Goal: Task Accomplishment & Management: Manage account settings

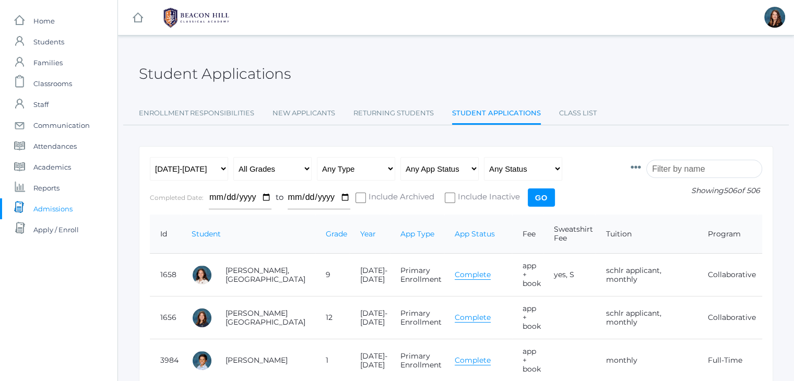
click at [674, 164] on input "search" at bounding box center [704, 169] width 116 height 18
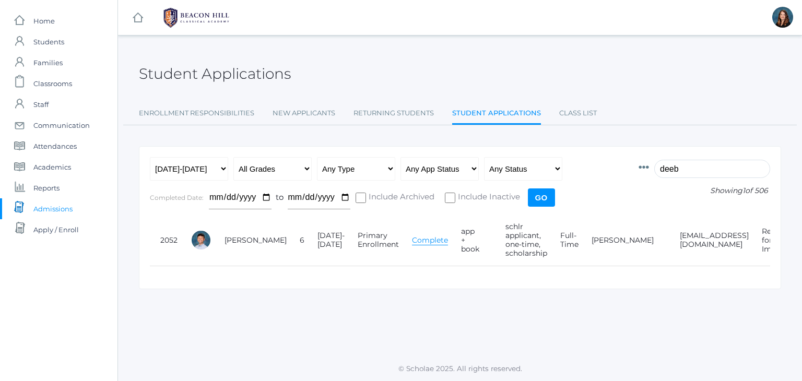
type input "deeb"
click at [412, 239] on link "Complete" at bounding box center [430, 240] width 36 height 10
click at [237, 240] on link "[PERSON_NAME]" at bounding box center [256, 239] width 62 height 9
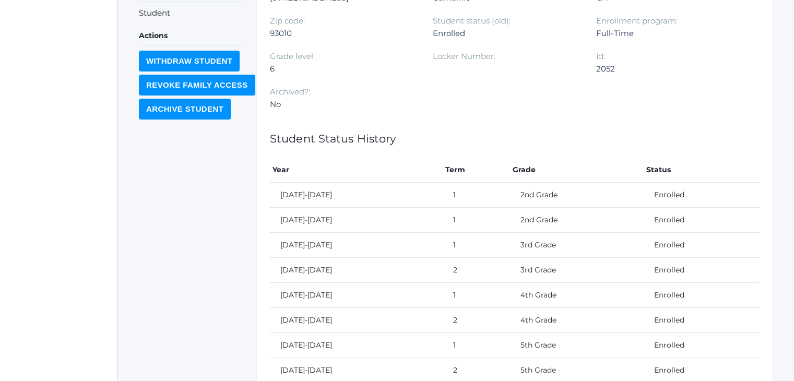
scroll to position [462, 0]
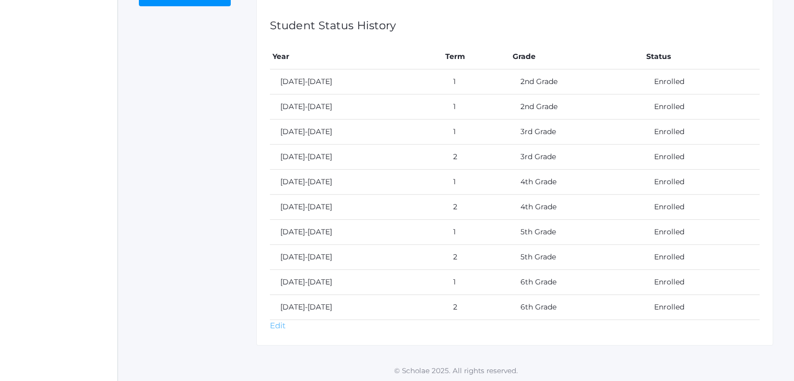
click at [276, 321] on link "Edit" at bounding box center [278, 326] width 16 height 10
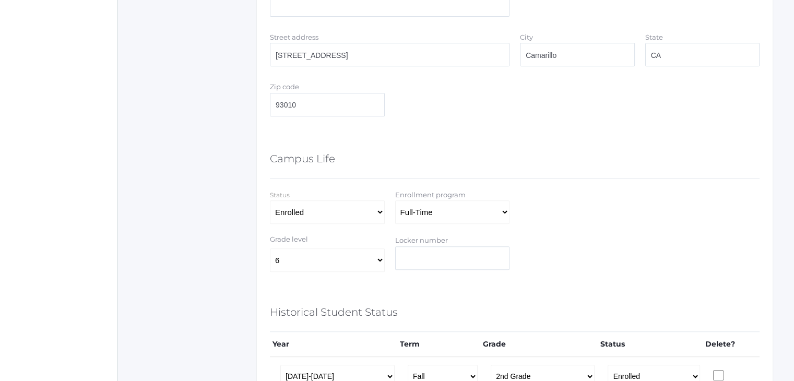
scroll to position [478, 0]
click at [496, 213] on select "Full-Time 4-Day Collaborative Affiliate" at bounding box center [452, 209] width 115 height 23
select select "Collaborative"
click at [395, 198] on select "Full-Time 4-Day Collaborative Affiliate" at bounding box center [452, 209] width 115 height 23
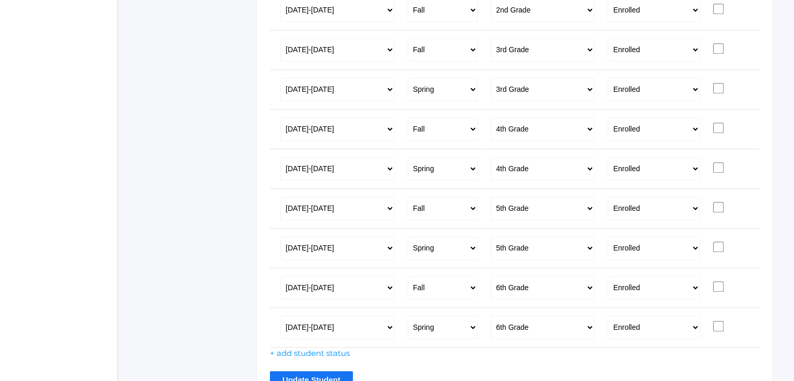
scroll to position [902, 0]
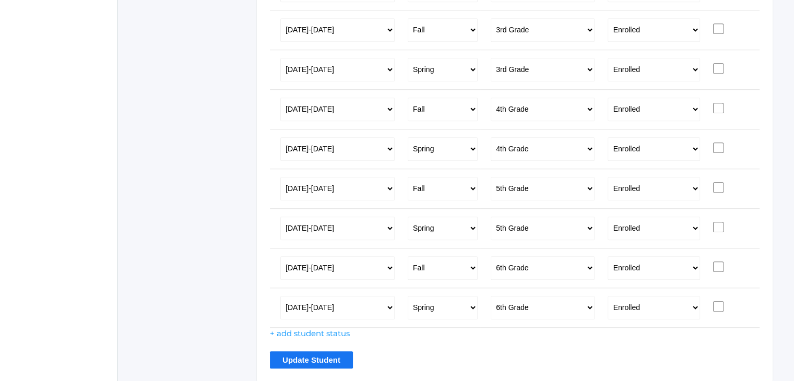
click at [313, 361] on input "Update Student" at bounding box center [311, 359] width 83 height 17
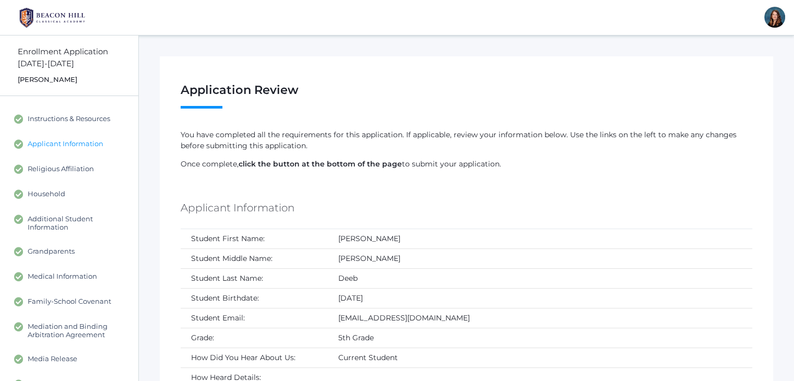
click at [84, 148] on span "Applicant Information" at bounding box center [66, 143] width 76 height 9
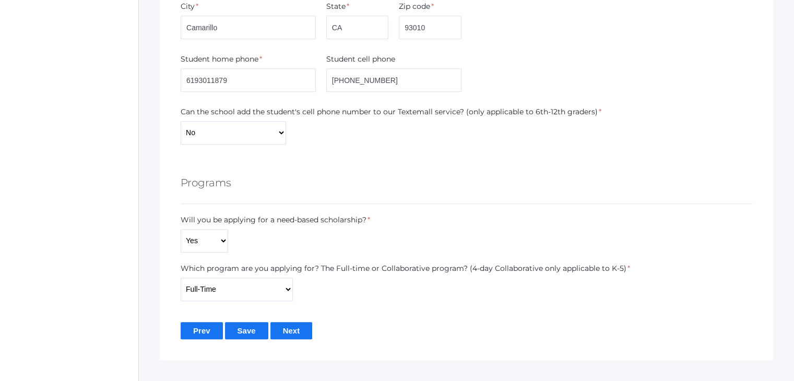
scroll to position [700, 0]
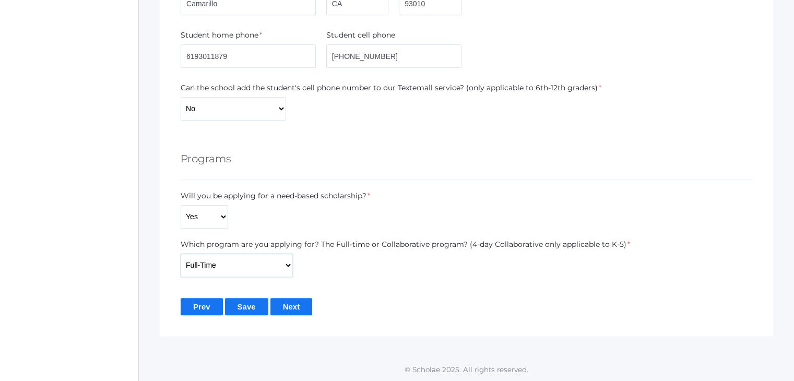
click at [285, 267] on select "Full-Time 4-Day Collaborative Collaborative Unknown" at bounding box center [237, 265] width 112 height 23
select select "Collaborative"
click at [181, 254] on select "Full-Time 4-Day Collaborative Collaborative Unknown" at bounding box center [237, 265] width 112 height 23
click at [256, 308] on input "Save" at bounding box center [246, 306] width 43 height 17
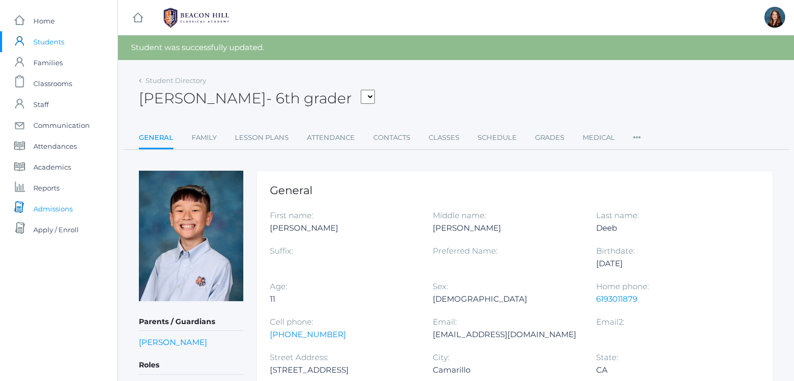
click at [61, 207] on span "Admissions" at bounding box center [52, 208] width 39 height 21
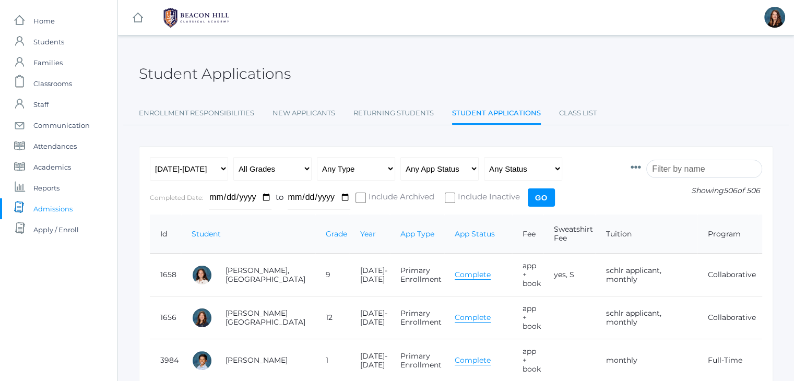
click at [674, 171] on input "search" at bounding box center [704, 169] width 116 height 18
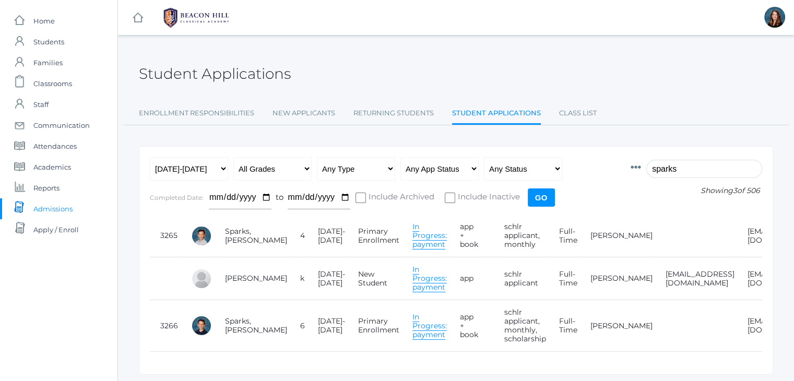
scroll to position [0, 80]
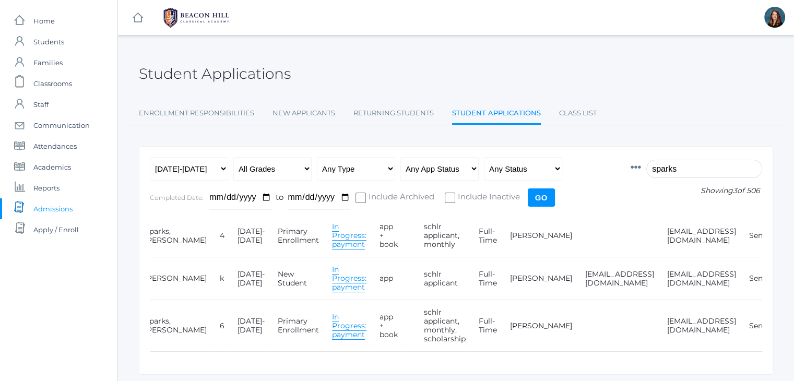
type input "sparks"
click at [779, 232] on link "Edit" at bounding box center [786, 235] width 15 height 9
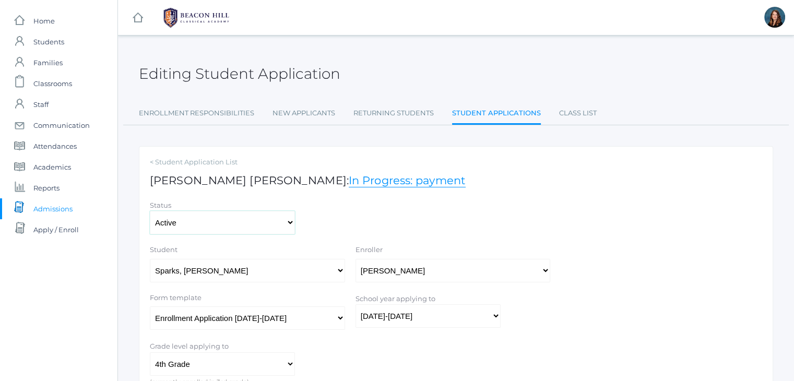
click at [281, 225] on select "Active Inactive" at bounding box center [222, 222] width 145 height 23
select select "inactive"
click at [150, 211] on select "Active Inactive" at bounding box center [222, 222] width 145 height 23
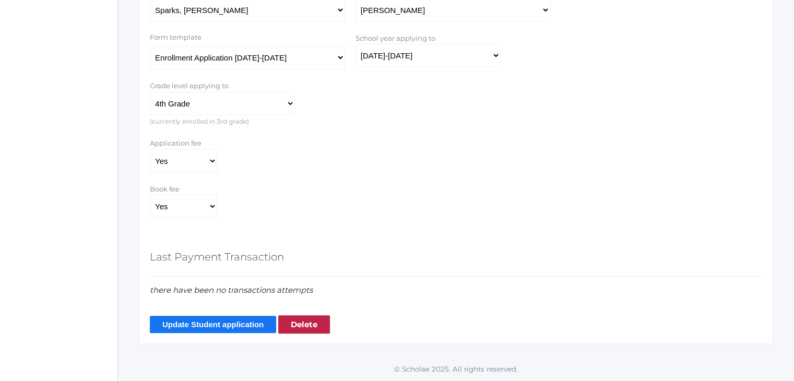
click at [250, 323] on input "Update Student application" at bounding box center [213, 324] width 126 height 17
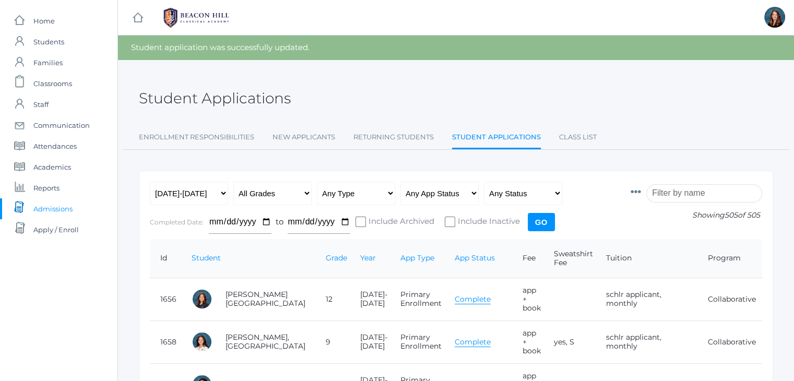
click at [686, 198] on input "search" at bounding box center [704, 193] width 116 height 18
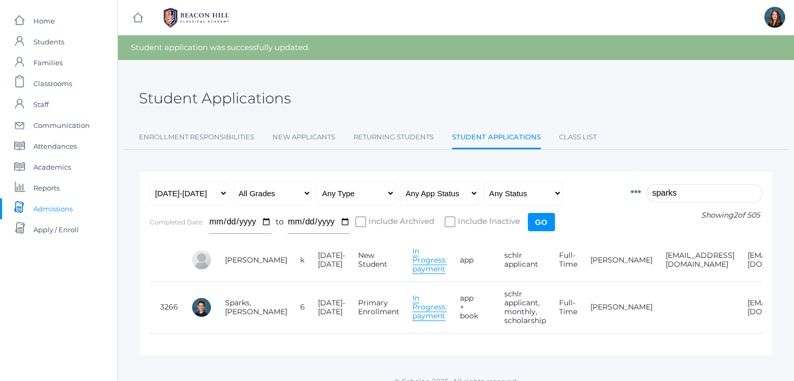
scroll to position [0, 80]
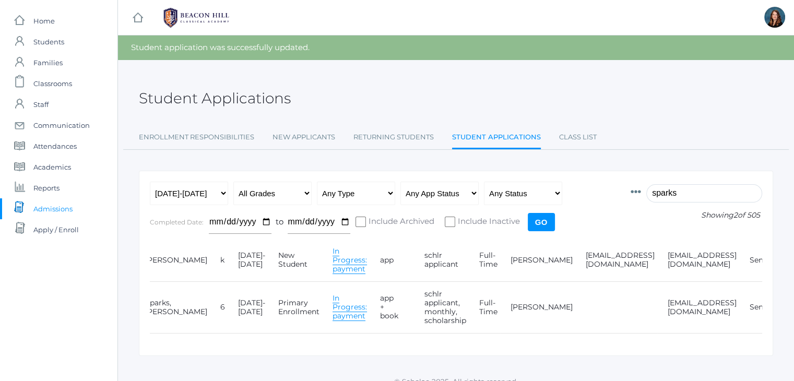
type input "sparks"
click at [780, 260] on link "Edit" at bounding box center [787, 259] width 15 height 9
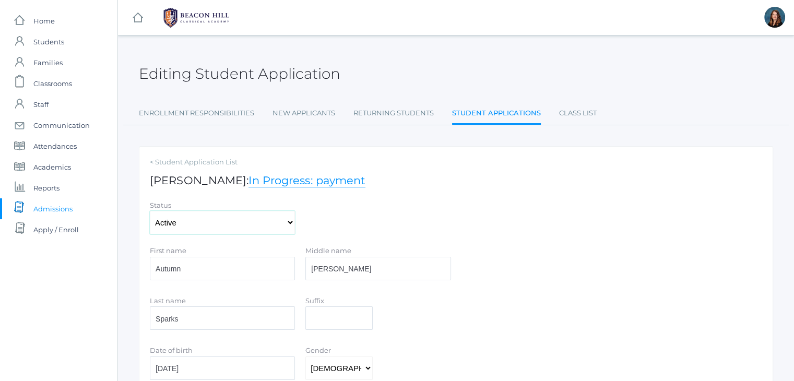
click at [278, 225] on select "Active Inactive" at bounding box center [222, 222] width 145 height 23
select select "inactive"
click at [150, 211] on select "Active Inactive" at bounding box center [222, 222] width 145 height 23
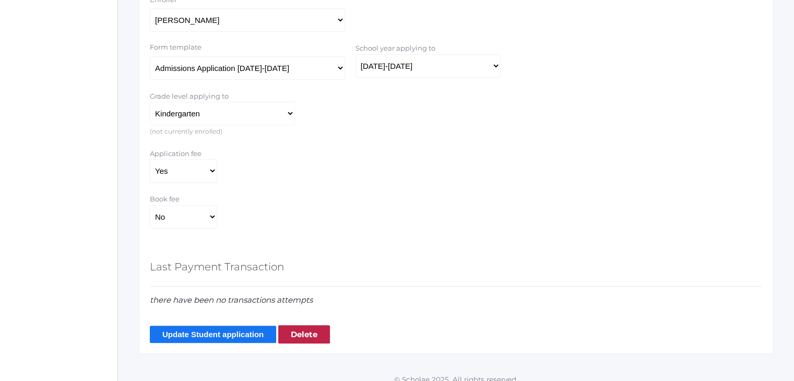
scroll to position [410, 0]
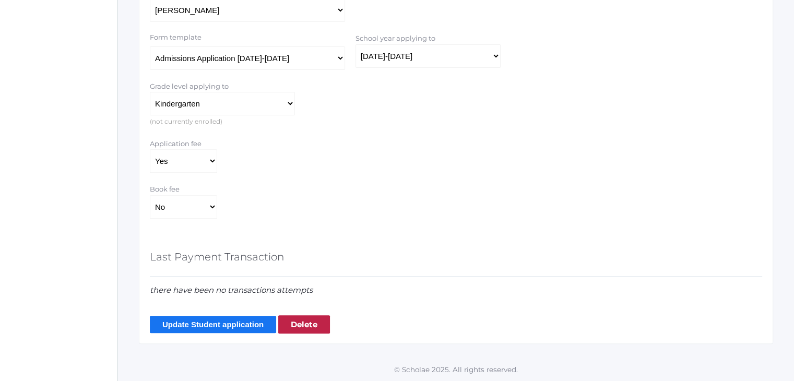
click at [234, 322] on input "Update Student application" at bounding box center [213, 324] width 126 height 17
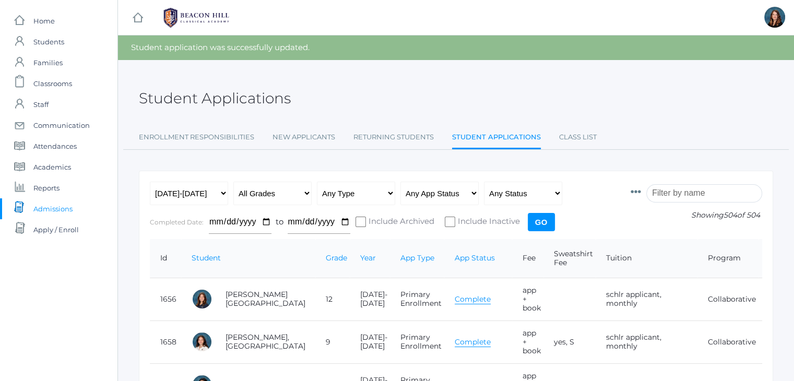
click at [678, 198] on input "search" at bounding box center [704, 193] width 116 height 18
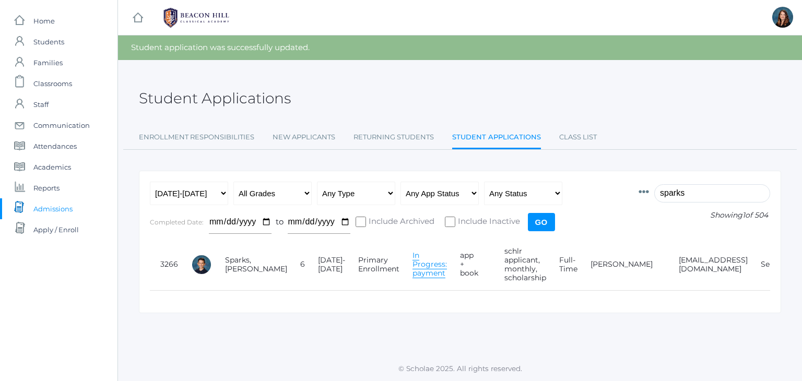
type input "sparks"
click at [791, 266] on link "Edit" at bounding box center [798, 264] width 15 height 9
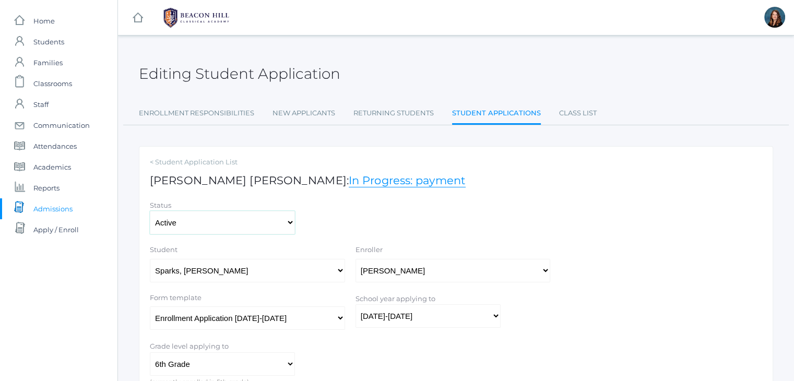
drag, startPoint x: 231, startPoint y: 225, endPoint x: 229, endPoint y: 252, distance: 27.3
click at [229, 252] on form "Nixon Sparks : In Progress: payment Status Active Inactive Student Select One A…" at bounding box center [456, 383] width 612 height 419
select select "inactive"
click at [150, 211] on select "Active Inactive" at bounding box center [222, 222] width 145 height 23
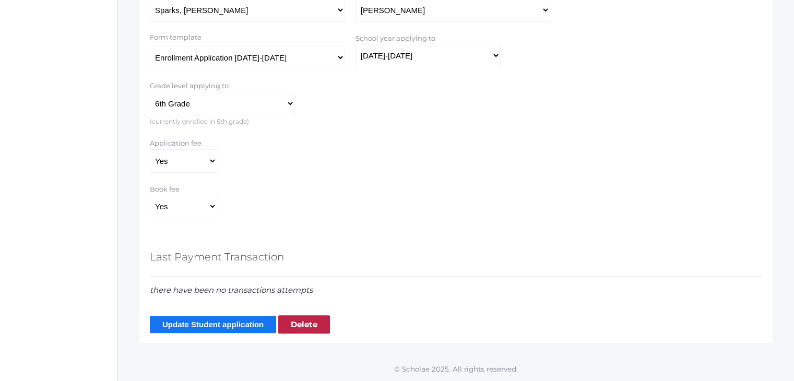
click at [230, 326] on input "Update Student application" at bounding box center [213, 324] width 126 height 17
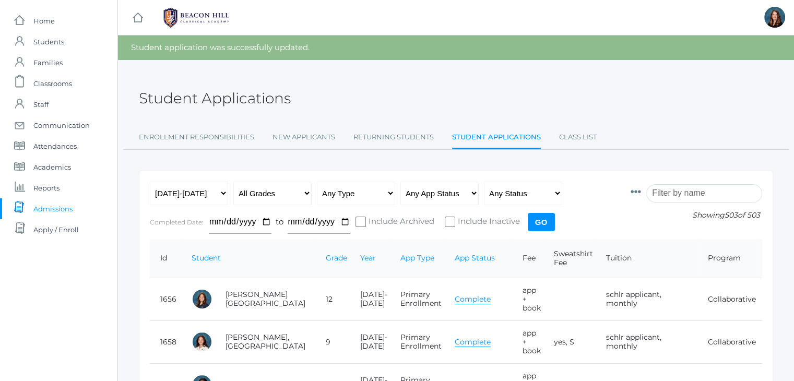
click at [698, 194] on input "search" at bounding box center [704, 193] width 116 height 18
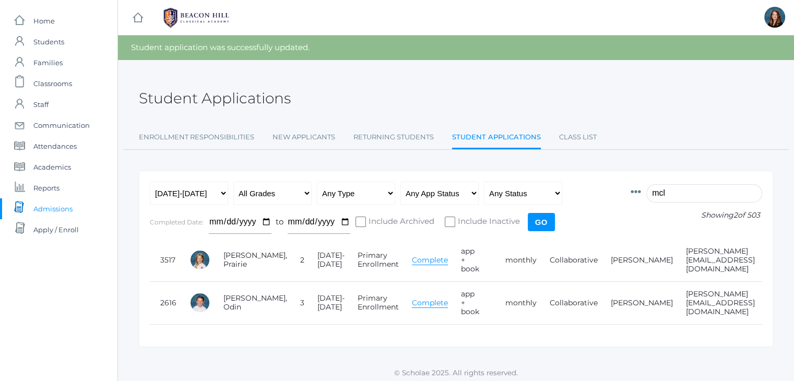
scroll to position [0, 159]
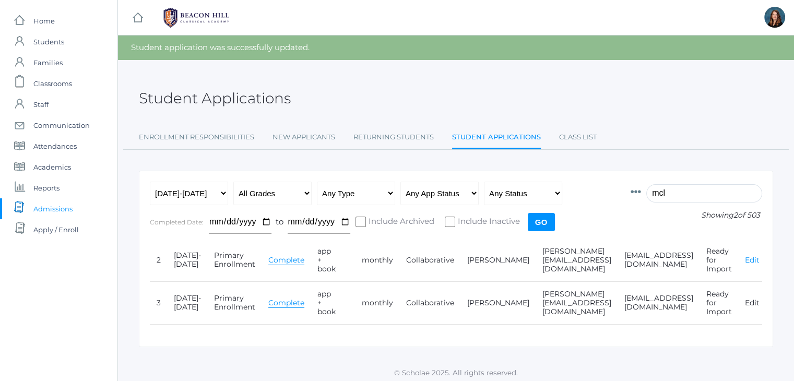
type input "mcl"
click at [752, 259] on link "Edit" at bounding box center [752, 259] width 15 height 9
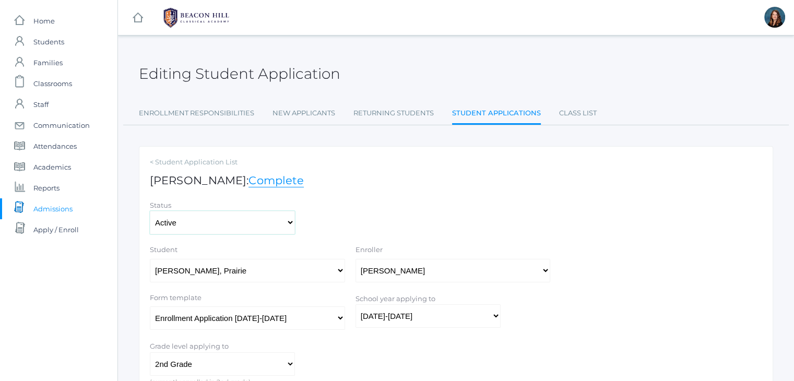
click at [264, 226] on select "Active Inactive" at bounding box center [222, 222] width 145 height 23
select select "inactive"
click at [150, 211] on select "Active Inactive" at bounding box center [222, 222] width 145 height 23
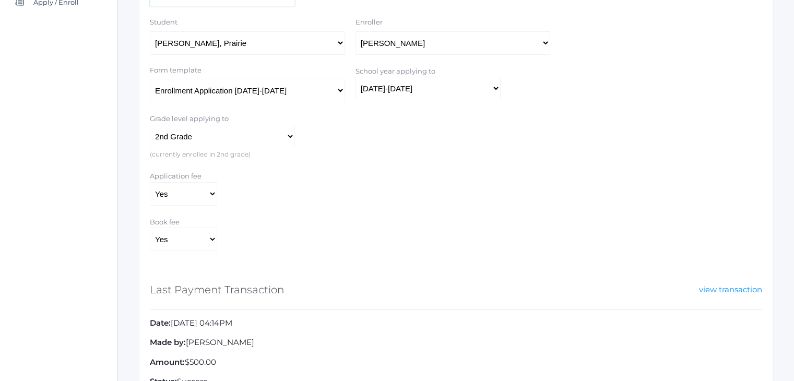
scroll to position [320, 0]
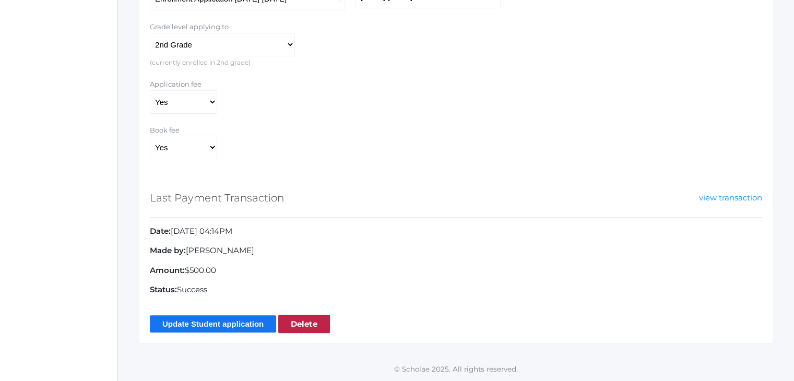
click at [251, 324] on input "Update Student application" at bounding box center [213, 323] width 126 height 17
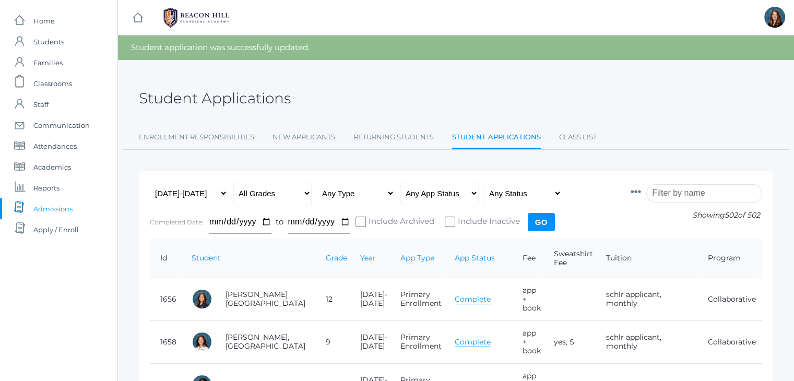
click at [667, 193] on input "search" at bounding box center [704, 193] width 116 height 18
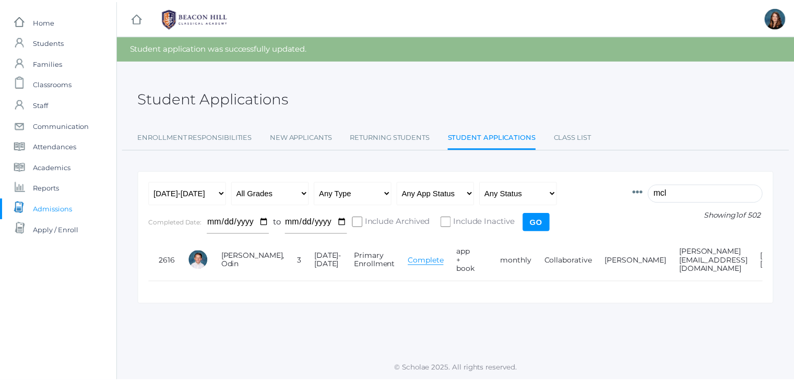
scroll to position [0, 149]
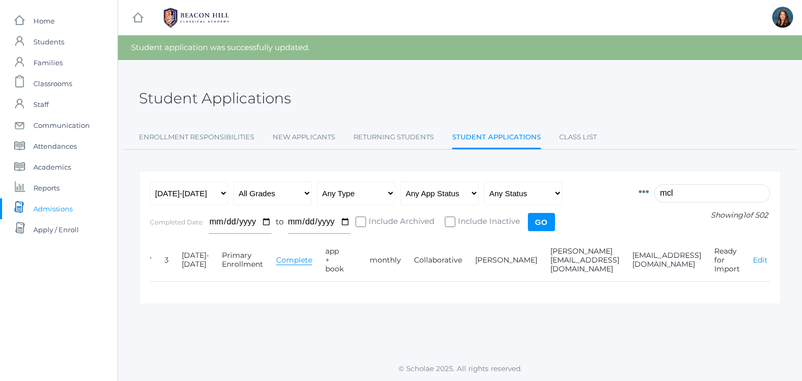
type input "mcl"
click at [758, 258] on link "Edit" at bounding box center [760, 259] width 15 height 9
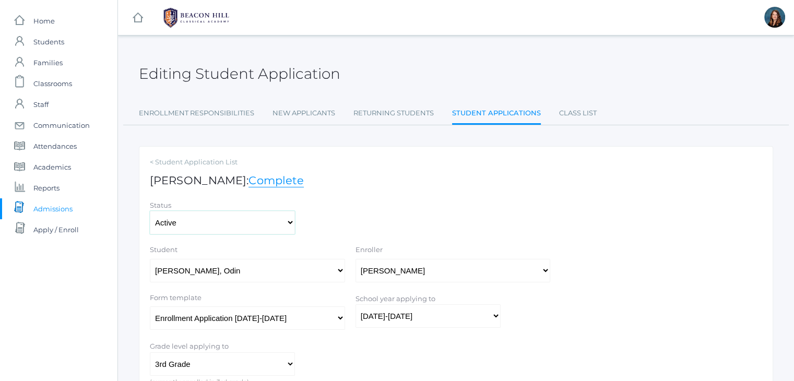
click at [251, 223] on select "Active Inactive" at bounding box center [222, 222] width 145 height 23
select select "inactive"
click at [150, 211] on select "Active Inactive" at bounding box center [222, 222] width 145 height 23
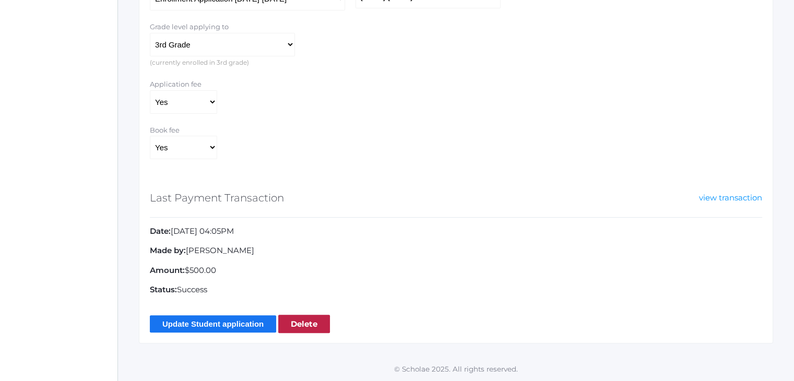
click at [221, 328] on input "Update Student application" at bounding box center [213, 323] width 126 height 17
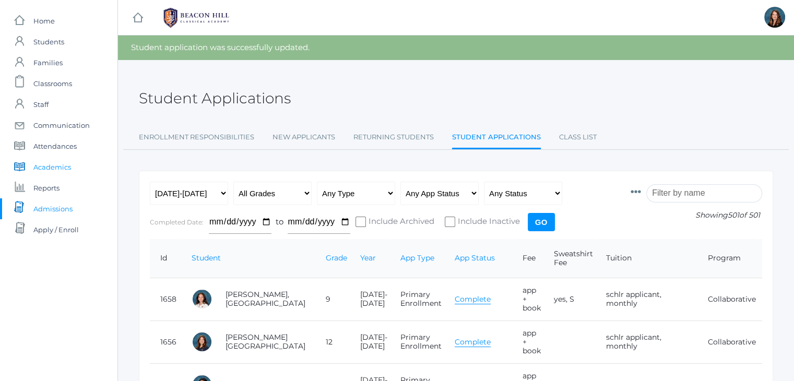
click at [66, 167] on span "Academics" at bounding box center [52, 167] width 38 height 21
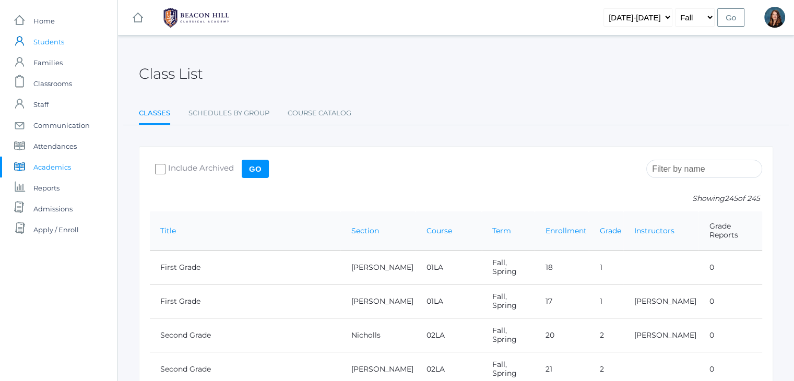
click at [56, 38] on span "Students" at bounding box center [48, 41] width 31 height 21
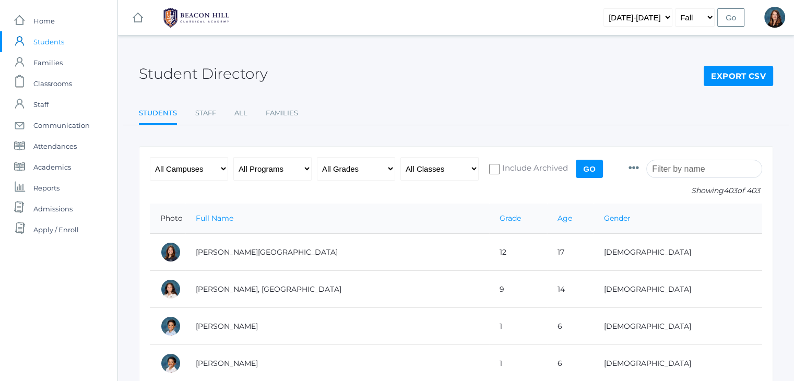
click at [672, 162] on input "search" at bounding box center [704, 169] width 116 height 18
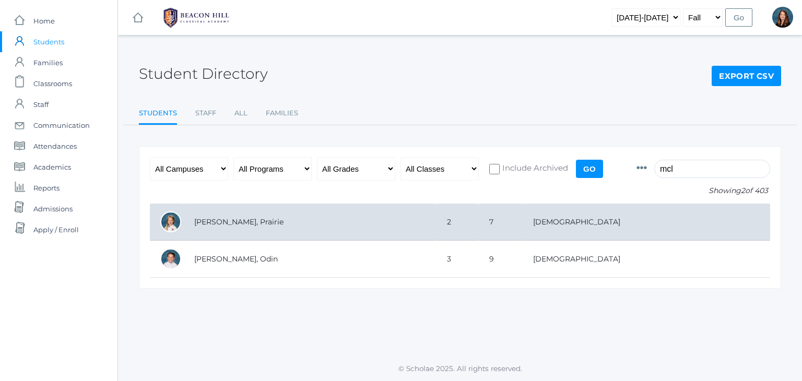
type input "mcl"
click at [245, 223] on td "McLaughlin, Prairie" at bounding box center [310, 222] width 253 height 37
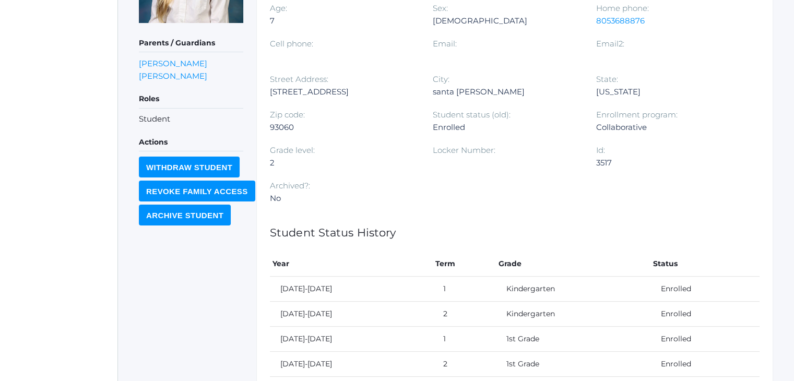
scroll to position [362, 0]
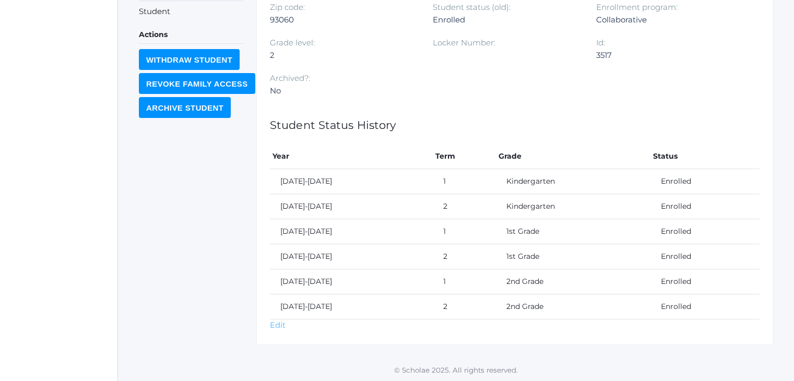
click at [272, 326] on link "Edit" at bounding box center [278, 325] width 16 height 10
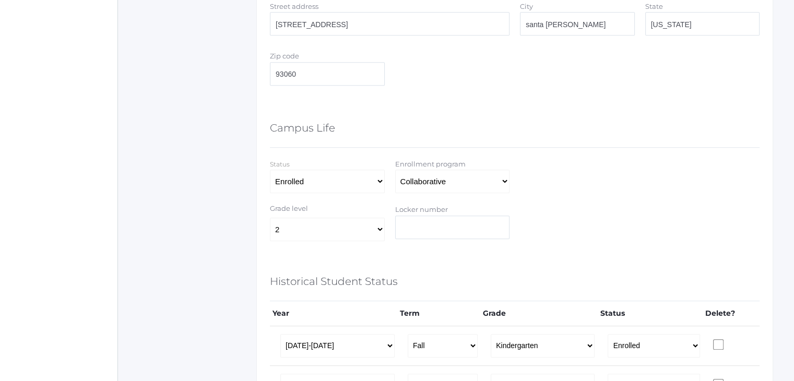
scroll to position [506, 0]
click at [378, 183] on select "Select Enrolled Graduate Limbo Withdrawn" at bounding box center [327, 181] width 115 height 23
select select "Withdrawn"
click at [270, 170] on select "Select Enrolled Graduate Limbo Withdrawn" at bounding box center [327, 181] width 115 height 23
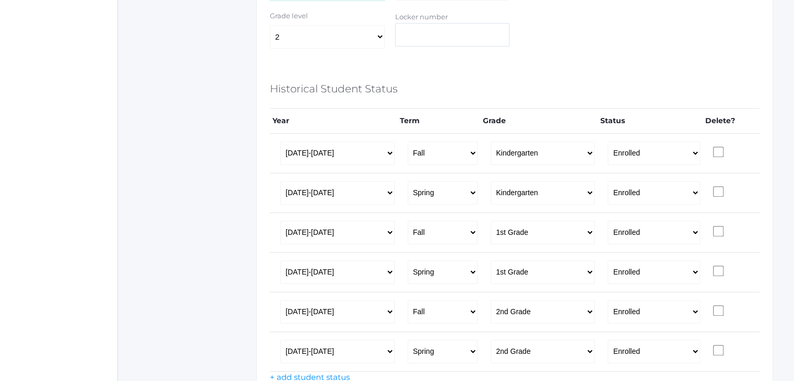
scroll to position [781, 0]
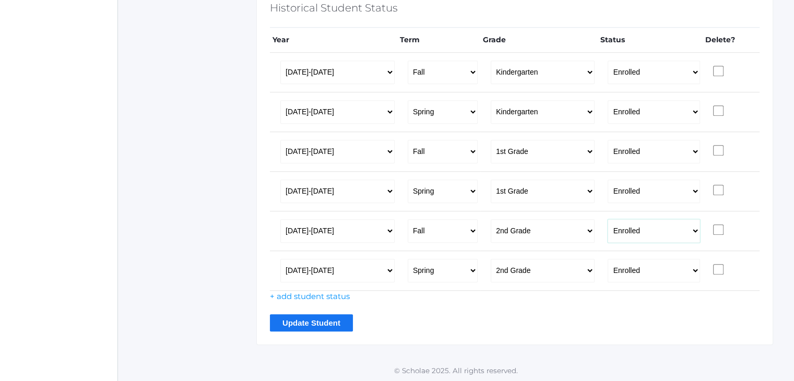
click at [691, 231] on select "Enrolled Graduate Limbo Withdrawn" at bounding box center [654, 230] width 92 height 23
select select "Withdrawn"
click at [608, 219] on select "Enrolled Graduate Limbo Withdrawn" at bounding box center [654, 230] width 92 height 23
click at [691, 270] on select "Enrolled Graduate Limbo Withdrawn" at bounding box center [654, 270] width 92 height 23
select select "Withdrawn"
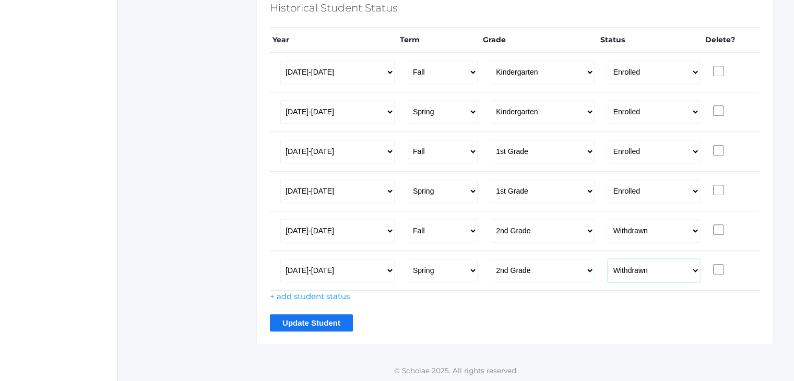
click at [608, 259] on select "Enrolled Graduate Limbo Withdrawn" at bounding box center [654, 270] width 92 height 23
click at [317, 322] on input "Update Student" at bounding box center [311, 322] width 83 height 17
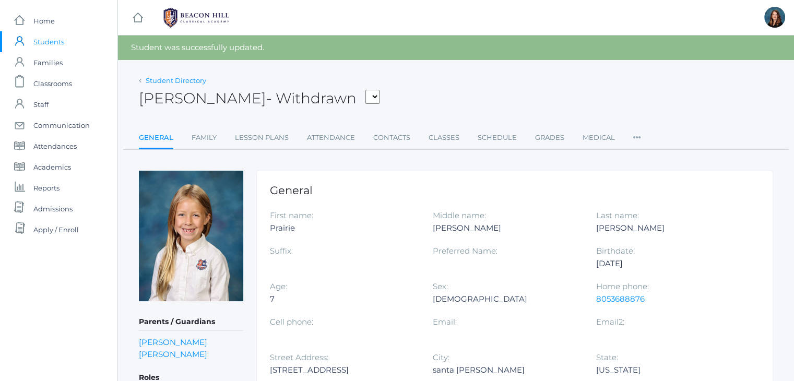
click at [172, 84] on link "Student Directory" at bounding box center [176, 80] width 61 height 8
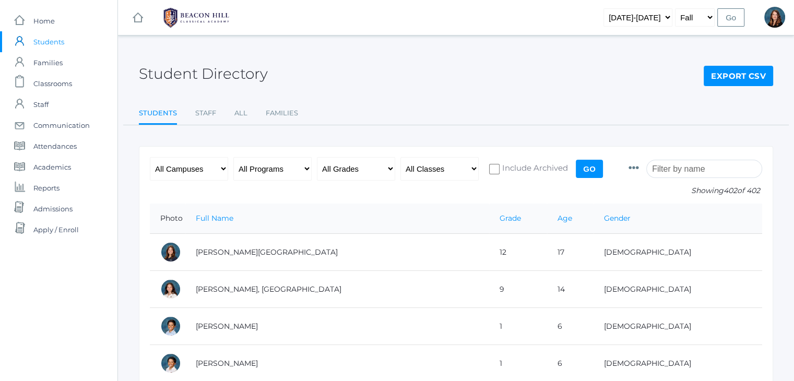
click at [675, 168] on input "search" at bounding box center [704, 169] width 116 height 18
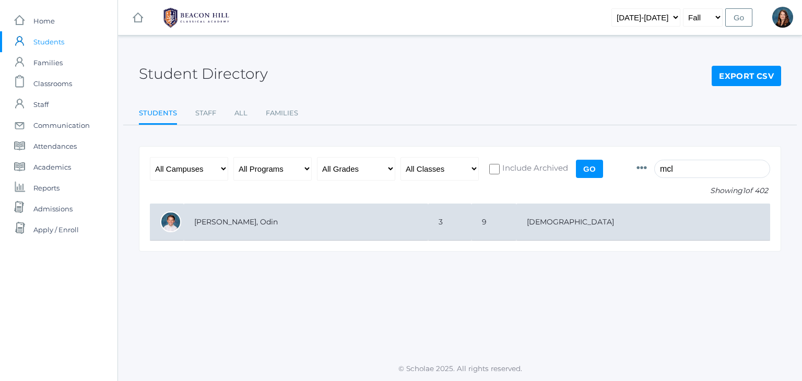
type input "mcl"
click at [240, 218] on td "[PERSON_NAME], Odin" at bounding box center [306, 222] width 244 height 37
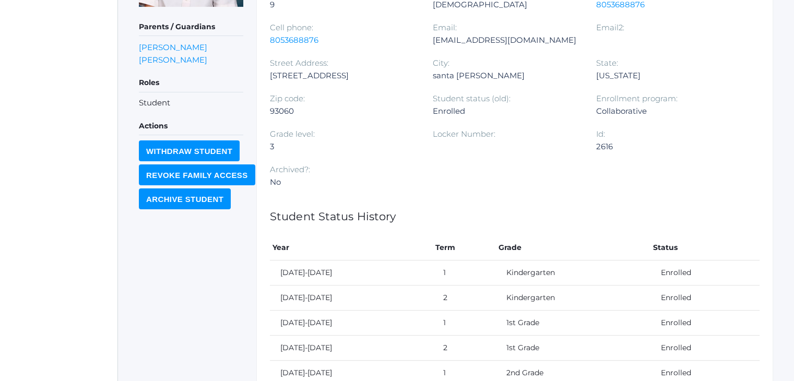
scroll to position [411, 0]
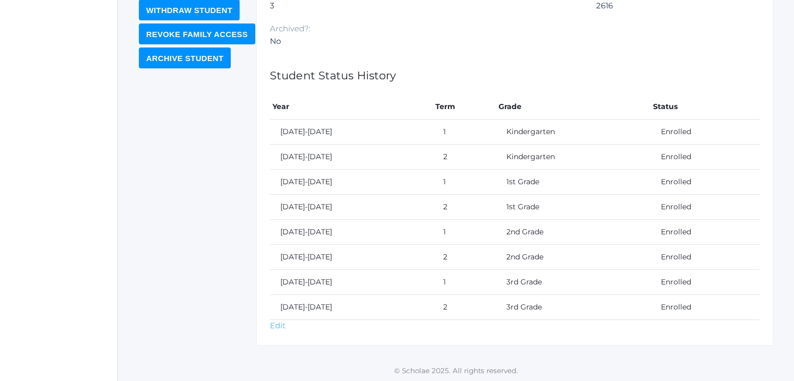
click at [278, 322] on link "Edit" at bounding box center [278, 326] width 16 height 10
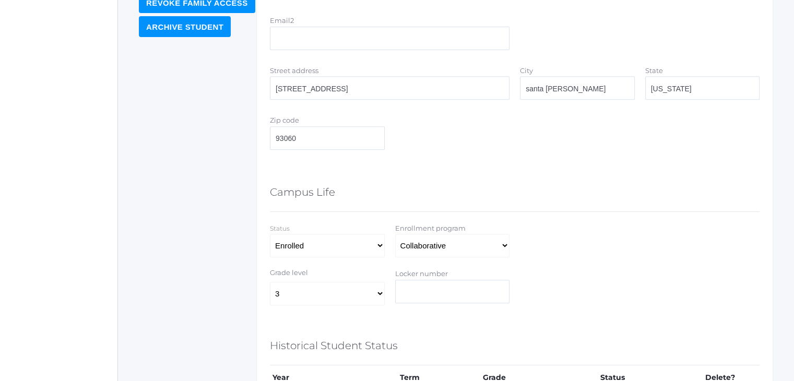
scroll to position [446, 0]
click at [383, 239] on select "Select Enrolled Graduate Limbo Withdrawn" at bounding box center [327, 242] width 115 height 23
select select "Withdrawn"
click at [270, 231] on select "Select Enrolled Graduate Limbo Withdrawn" at bounding box center [327, 242] width 115 height 23
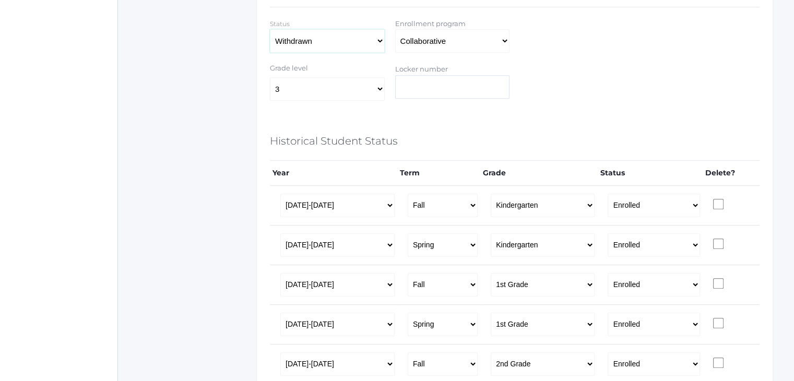
scroll to position [860, 0]
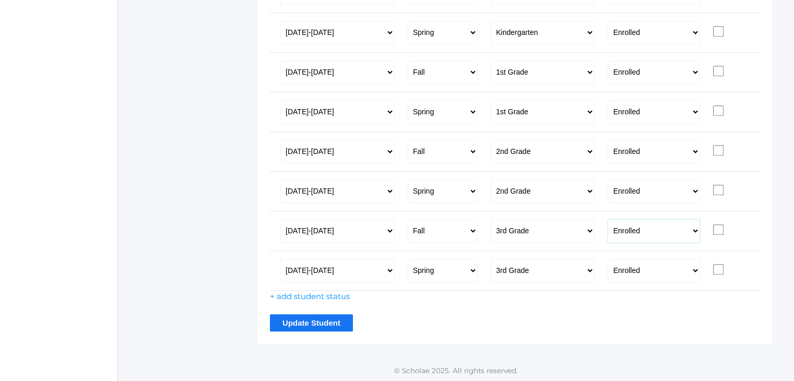
click at [689, 231] on select "Enrolled Graduate Limbo Withdrawn" at bounding box center [654, 230] width 92 height 23
select select "Withdrawn"
click at [608, 219] on select "Enrolled Graduate Limbo Withdrawn" at bounding box center [654, 230] width 92 height 23
click at [687, 269] on select "Enrolled Graduate Limbo Withdrawn" at bounding box center [654, 270] width 92 height 23
select select "Withdrawn"
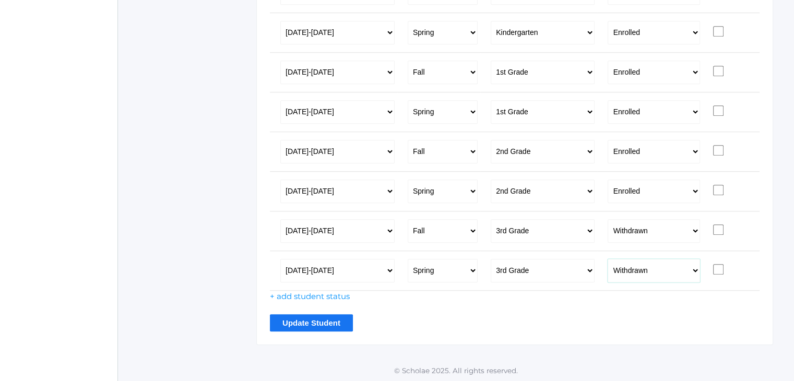
click at [608, 259] on select "Enrolled Graduate Limbo Withdrawn" at bounding box center [654, 270] width 92 height 23
click at [334, 319] on input "Update Student" at bounding box center [311, 322] width 83 height 17
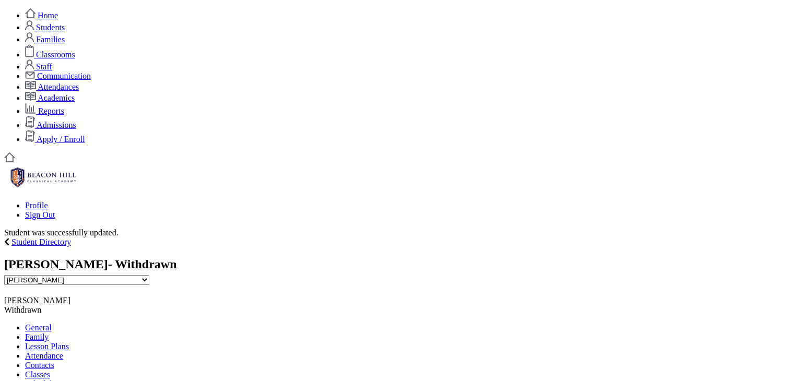
click at [63, 32] on span "Students" at bounding box center [50, 27] width 29 height 9
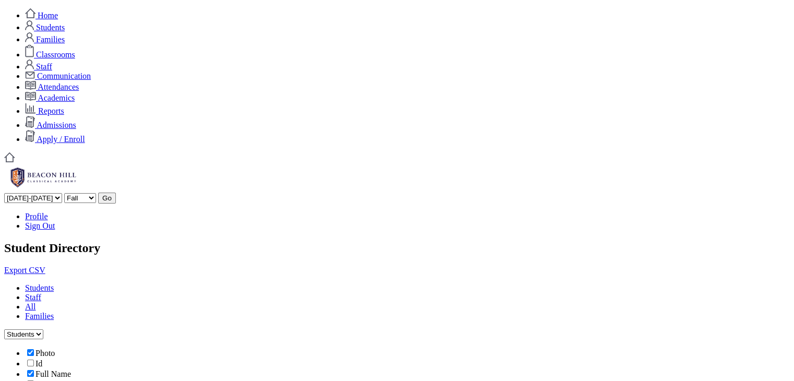
type input "mcl"
click at [60, 129] on span "Admissions" at bounding box center [57, 125] width 40 height 9
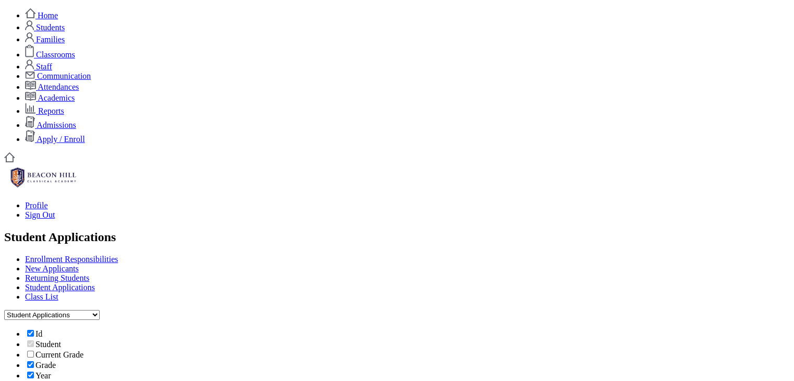
type input "monte"
click at [73, 129] on link "icons/documents/document-stack Created with Sketch. Admissions" at bounding box center [50, 125] width 51 height 9
click at [58, 292] on link "Class List" at bounding box center [41, 296] width 33 height 9
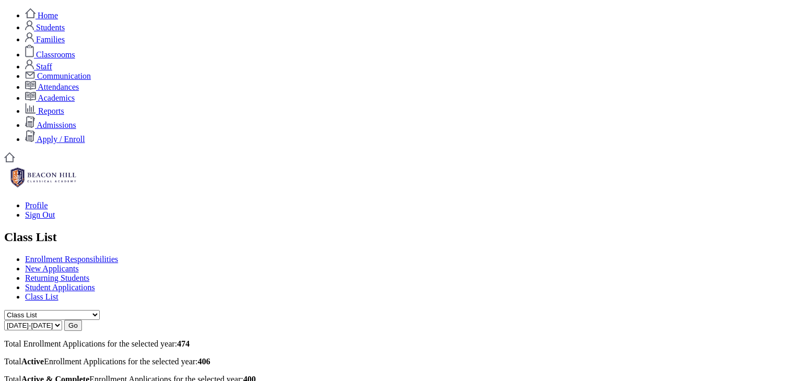
click at [95, 283] on link "Student Applications" at bounding box center [60, 287] width 70 height 9
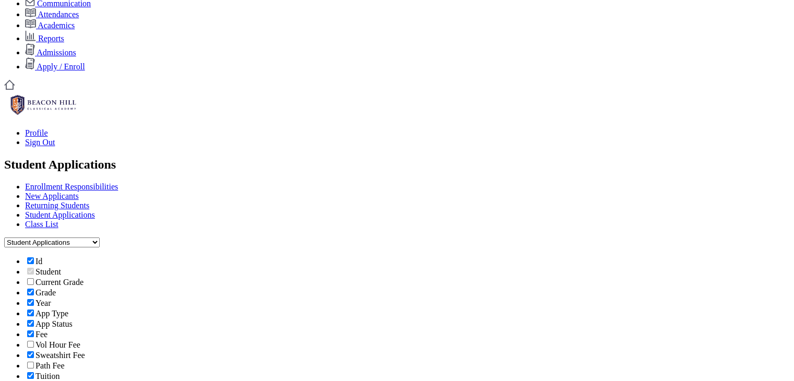
scroll to position [73, 0]
type input "[PERSON_NAME]"
